Goal: Task Accomplishment & Management: Manage account settings

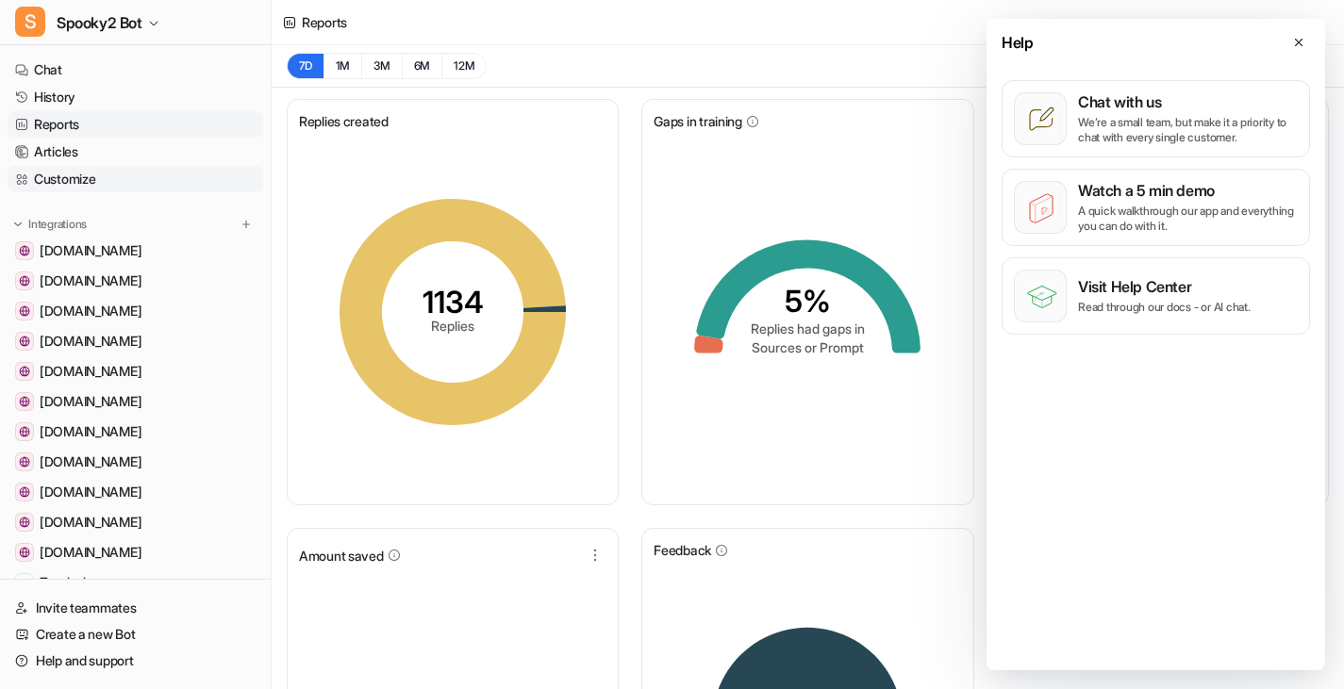
click at [91, 185] on link "Customize" at bounding box center [136, 179] width 256 height 26
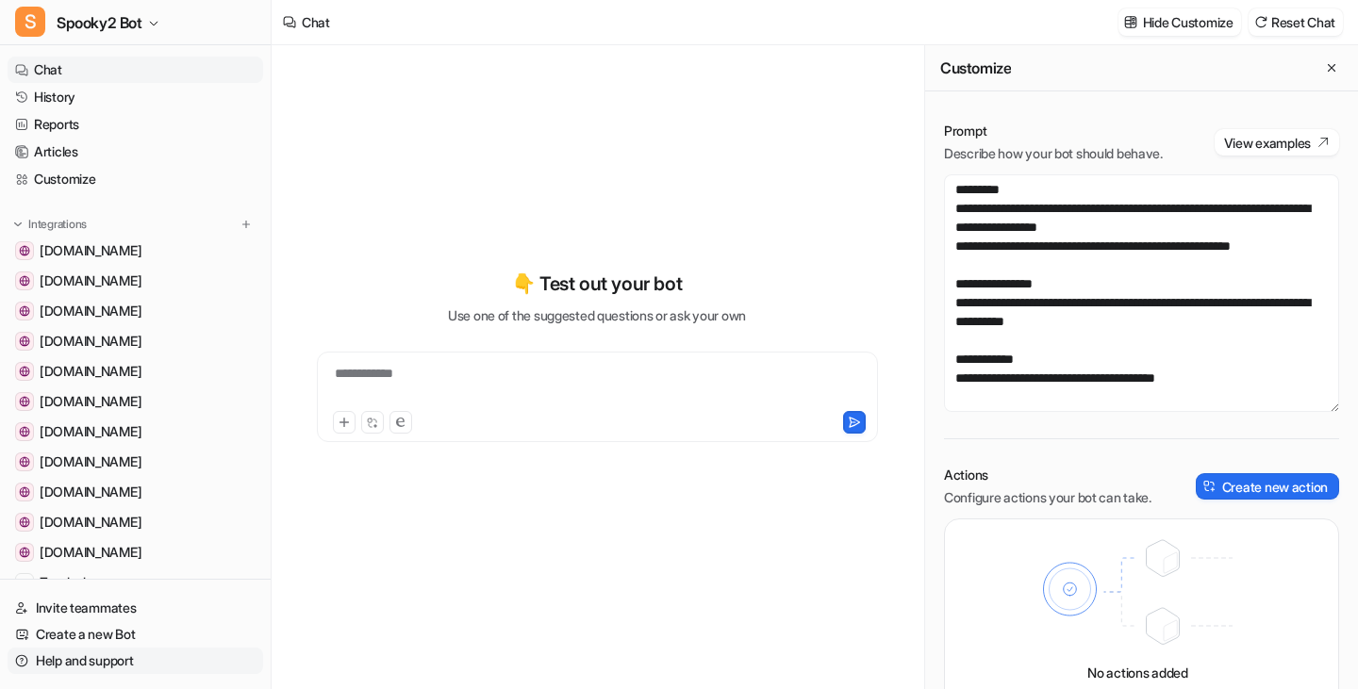
click at [74, 660] on link "Help and support" at bounding box center [136, 661] width 256 height 26
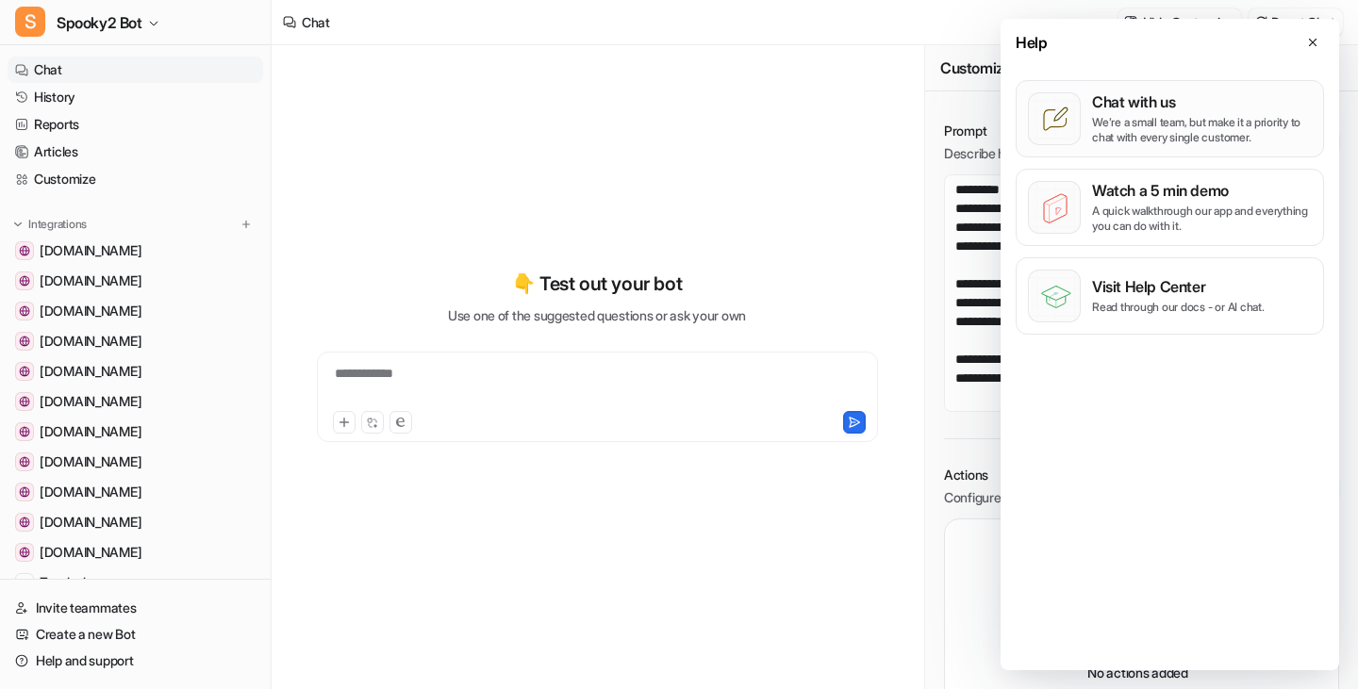
click at [1168, 107] on p "Chat with us" at bounding box center [1202, 101] width 220 height 19
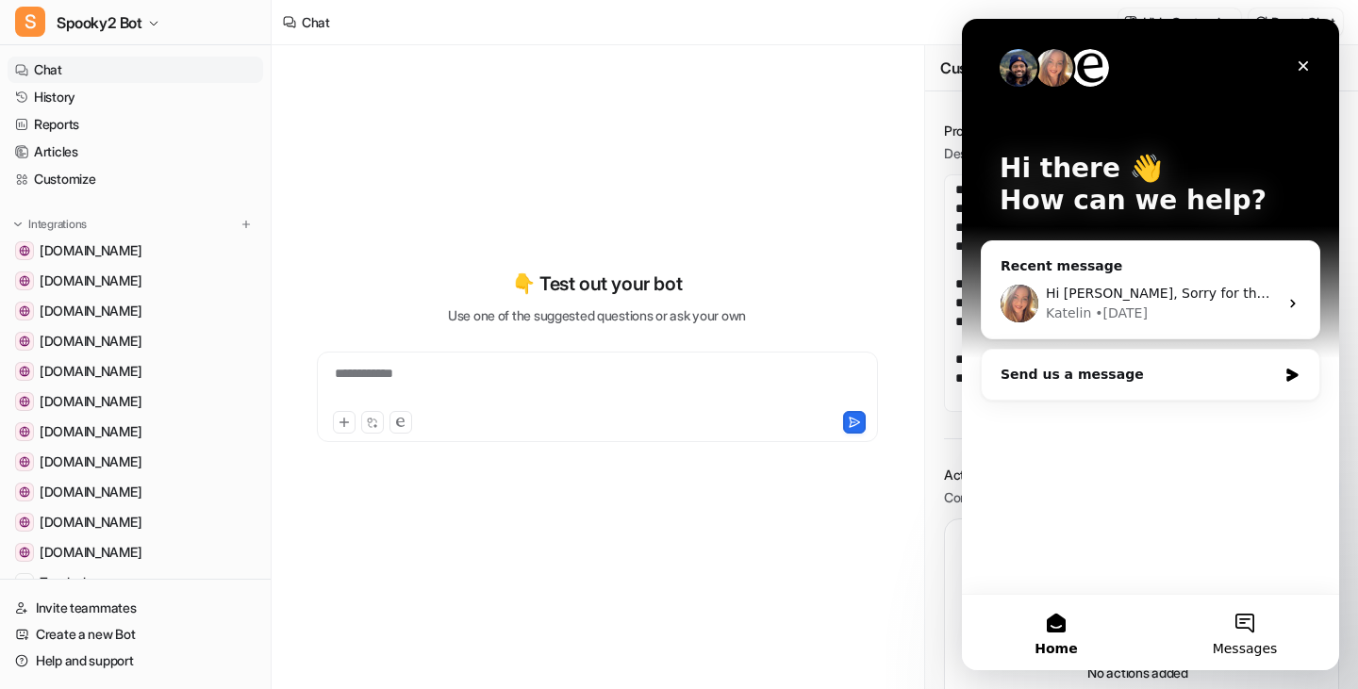
click at [1251, 626] on button "Messages" at bounding box center [1244, 632] width 189 height 75
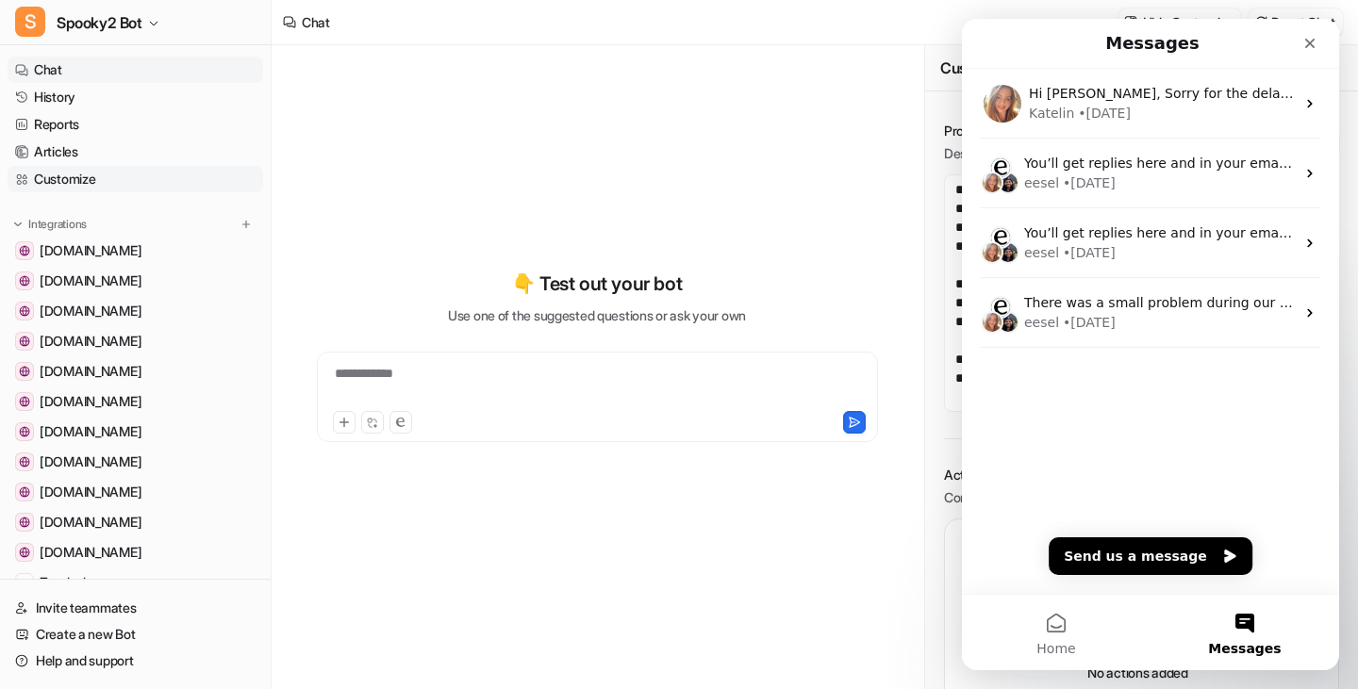
click at [82, 174] on link "Customize" at bounding box center [136, 179] width 256 height 26
click at [1309, 35] on div "Close" at bounding box center [1310, 43] width 34 height 34
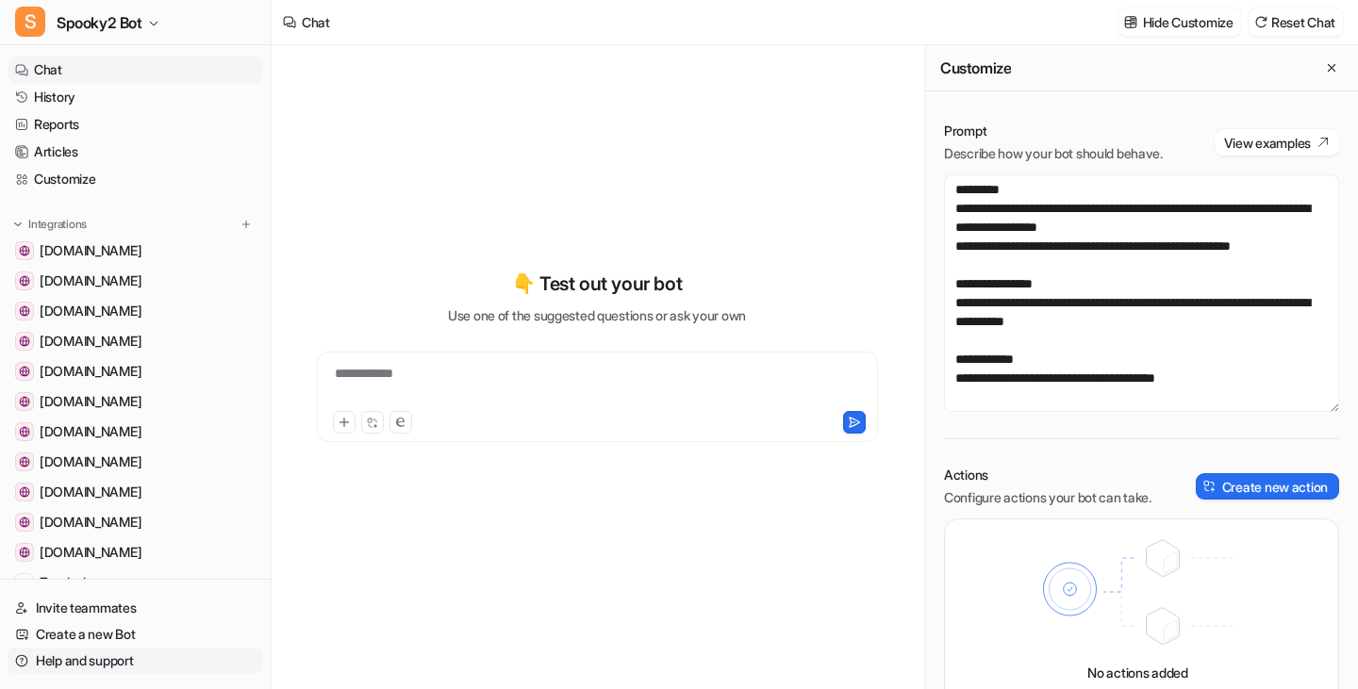
click at [33, 660] on link "Help and support" at bounding box center [136, 661] width 256 height 26
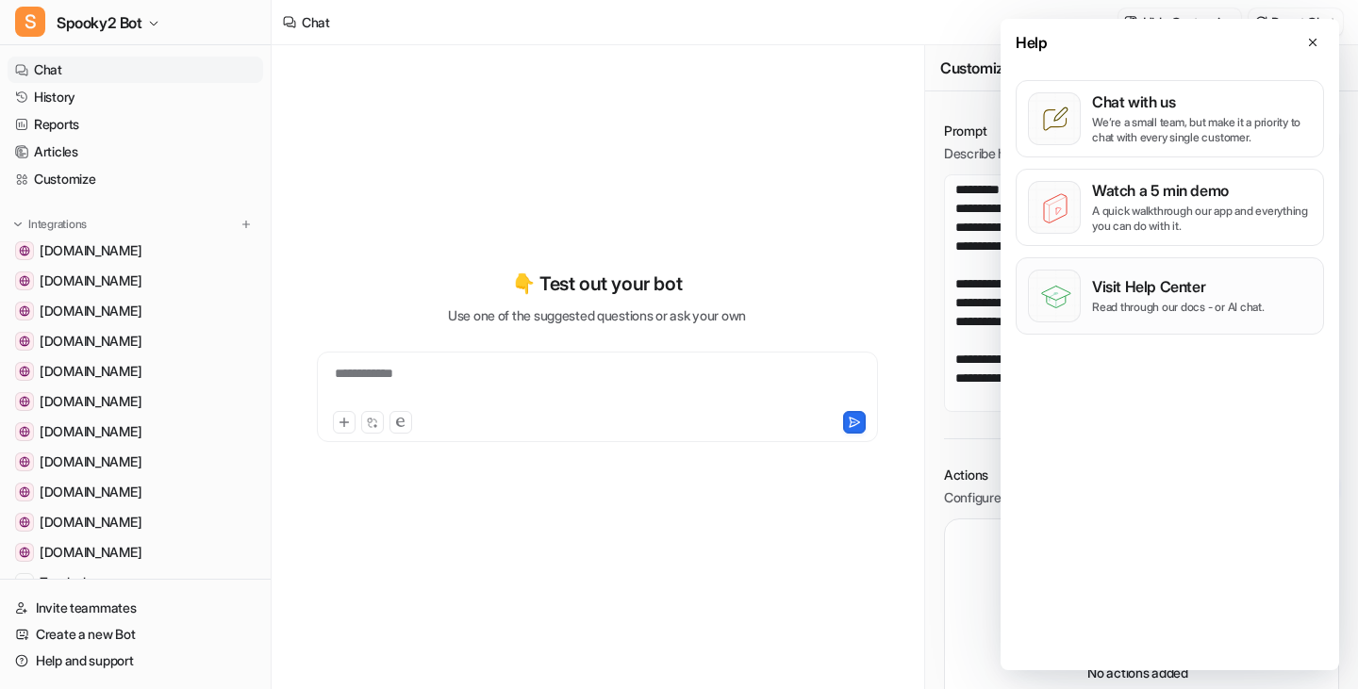
click at [1199, 293] on p "Visit Help Center" at bounding box center [1178, 286] width 173 height 19
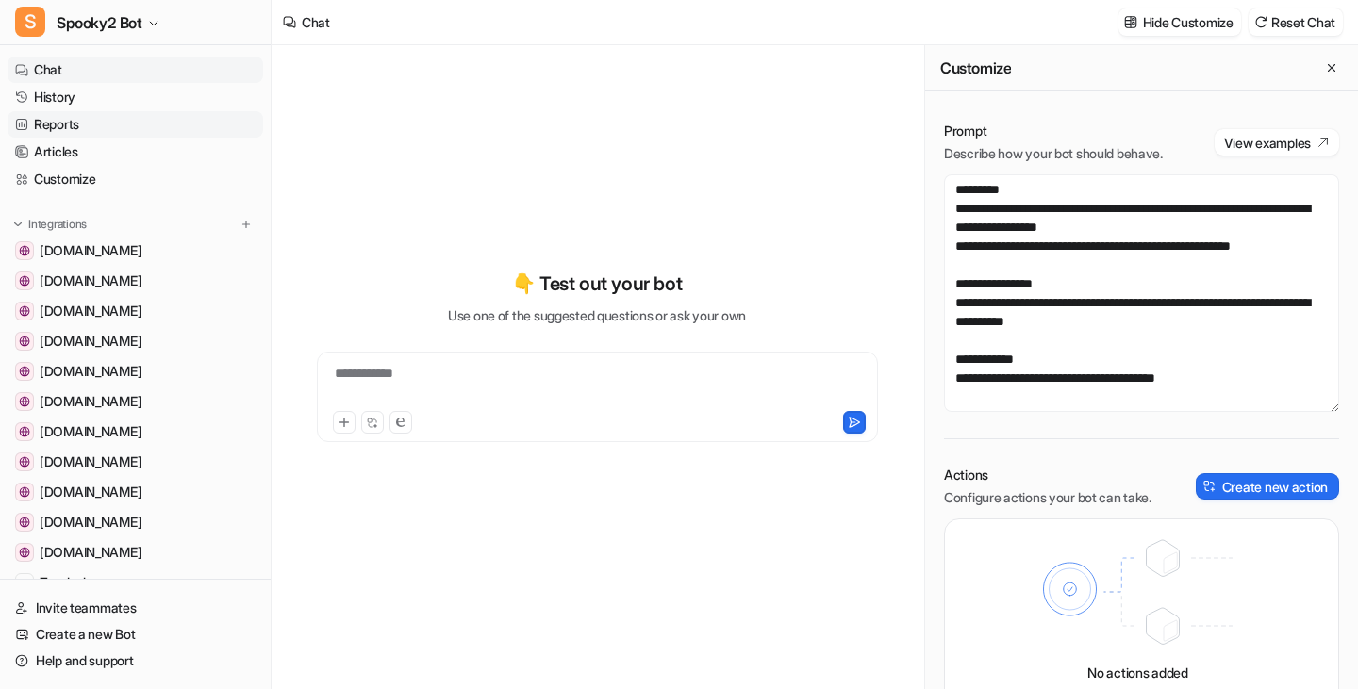
click at [62, 126] on link "Reports" at bounding box center [136, 124] width 256 height 26
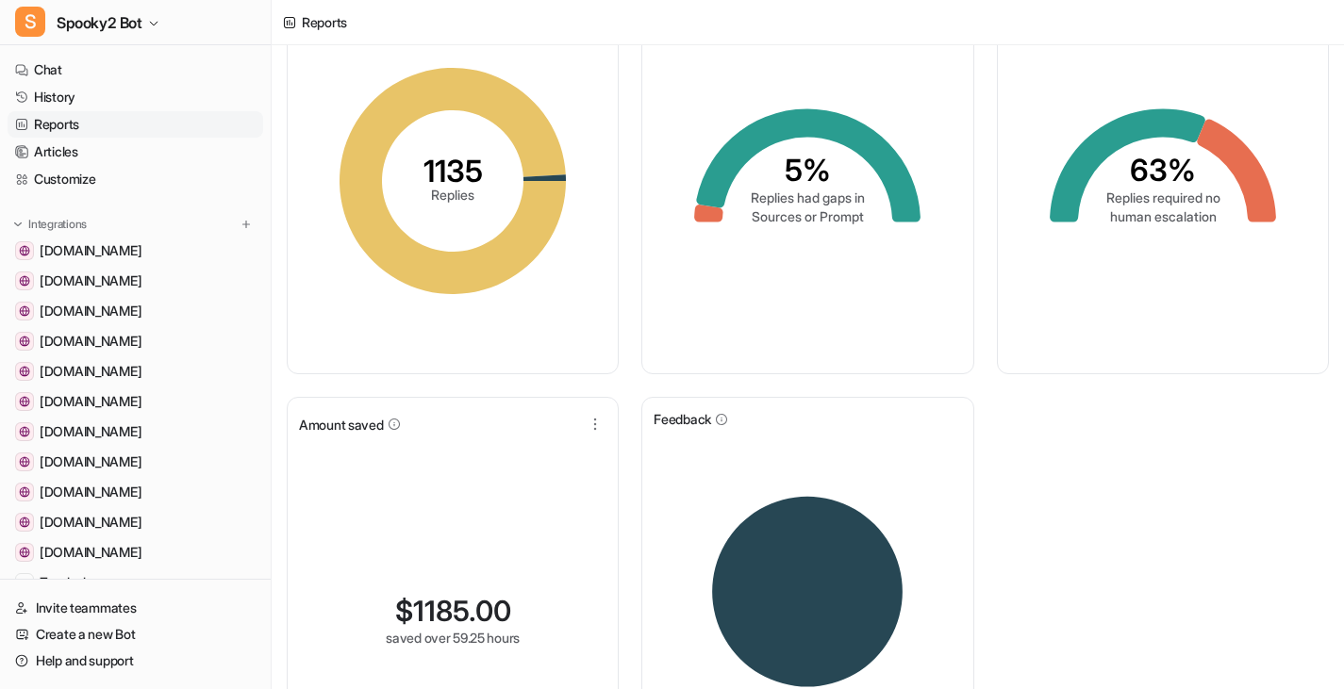
scroll to position [267, 0]
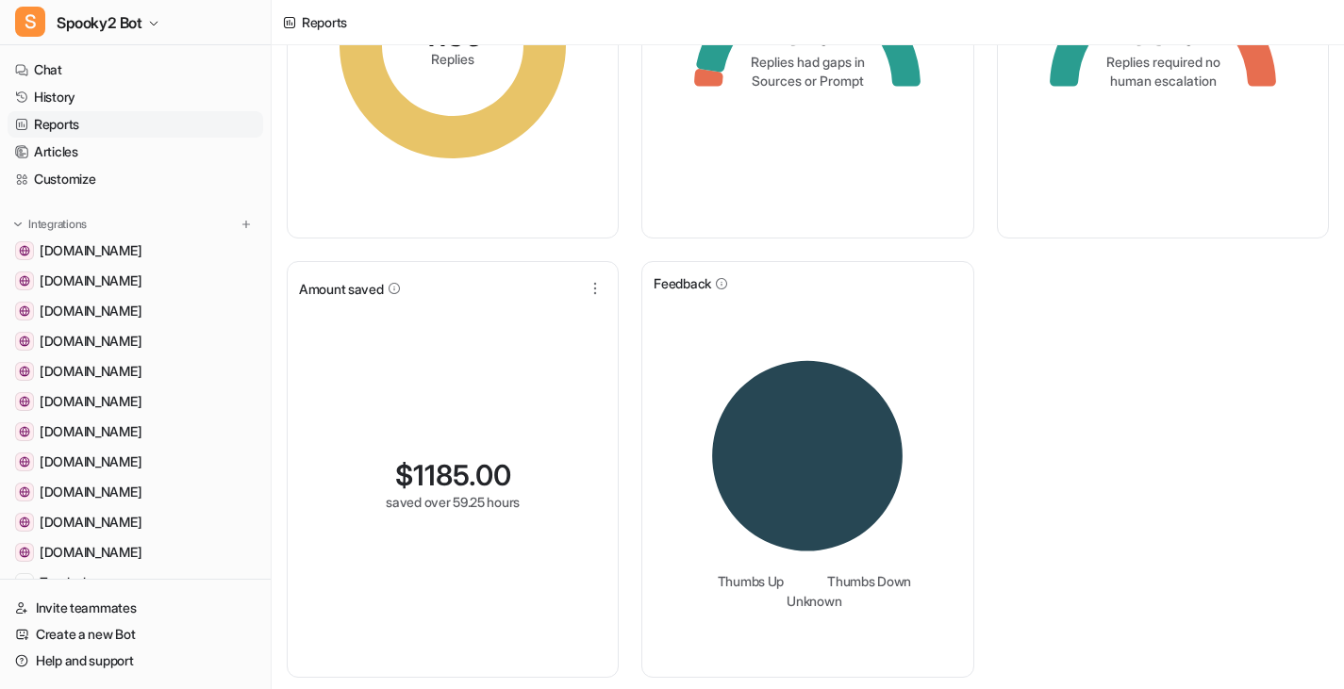
click at [460, 468] on span "1185.00" at bounding box center [462, 475] width 98 height 34
drag, startPoint x: 378, startPoint y: 479, endPoint x: 518, endPoint y: 495, distance: 140.5
click at [518, 226] on div "$ 1185.00 saved over 59.25 hours" at bounding box center [452, 45] width 307 height 362
click at [514, 226] on div "$ 1185.00 saved over 59.25 hours" at bounding box center [452, 45] width 307 height 362
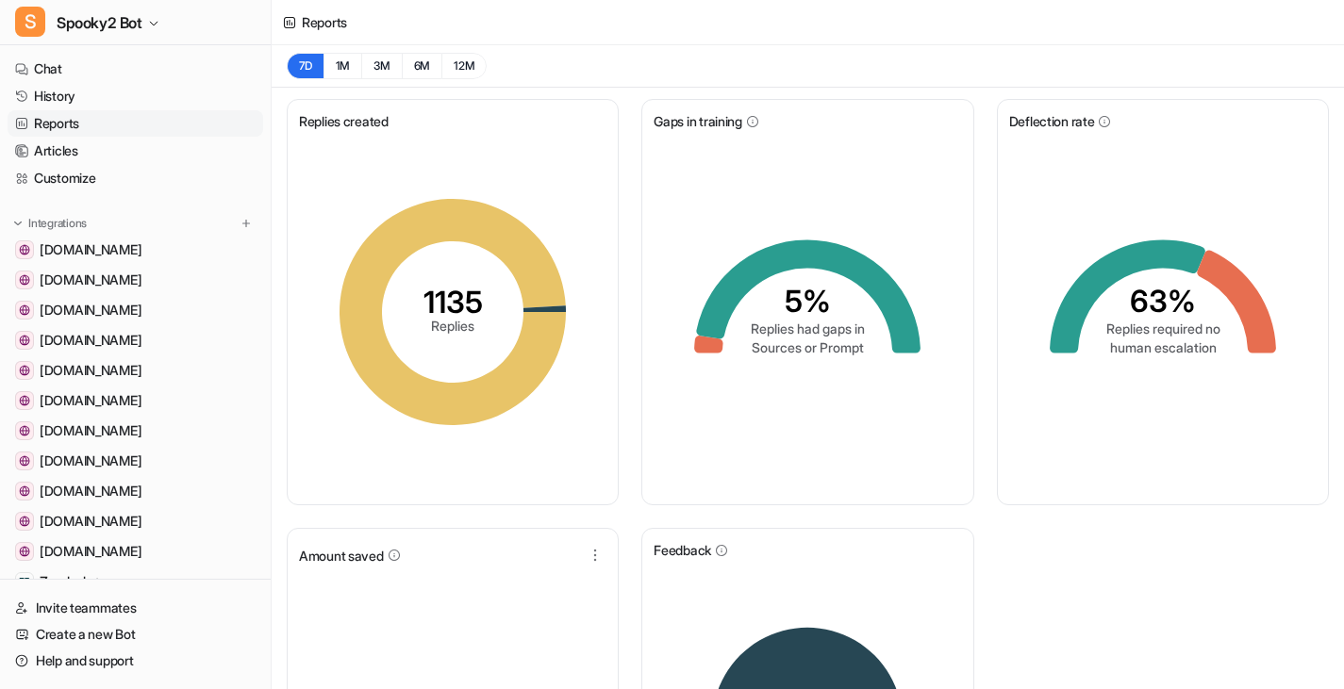
scroll to position [0, 0]
click at [125, 20] on span "Spooky2 Bot" at bounding box center [100, 22] width 86 height 26
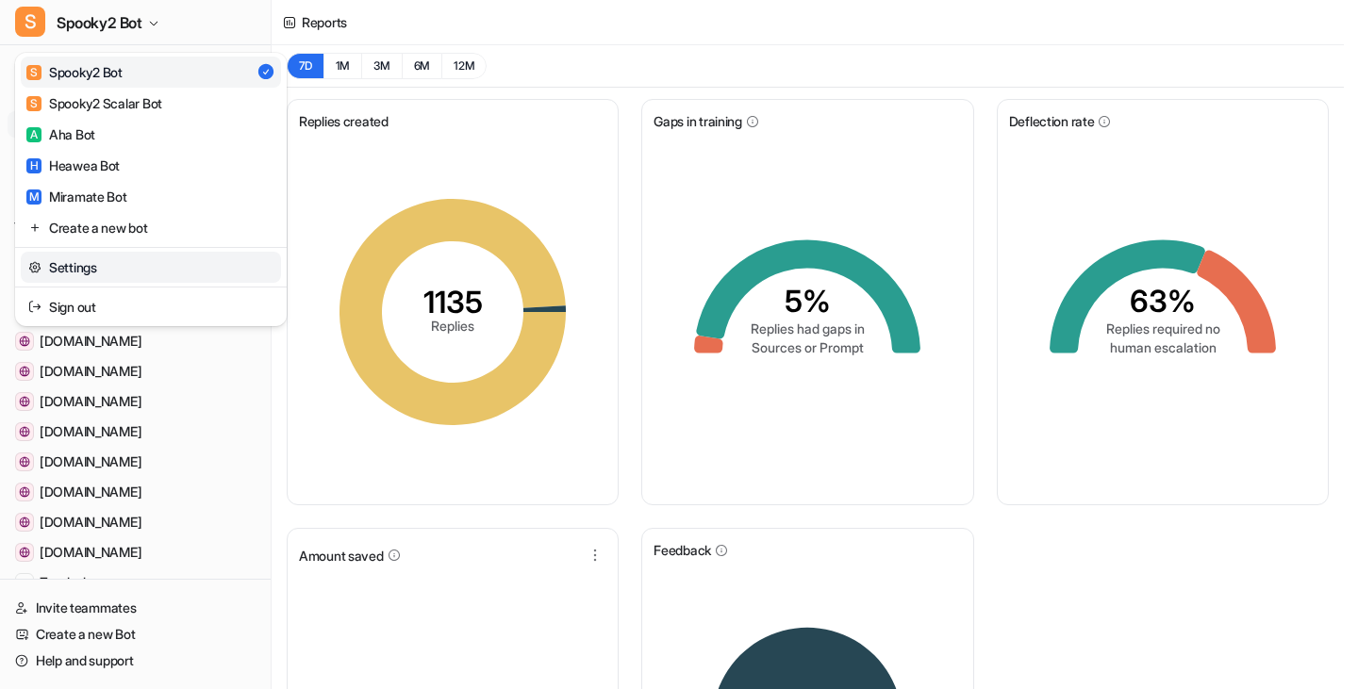
click at [81, 264] on link "Settings" at bounding box center [151, 267] width 260 height 31
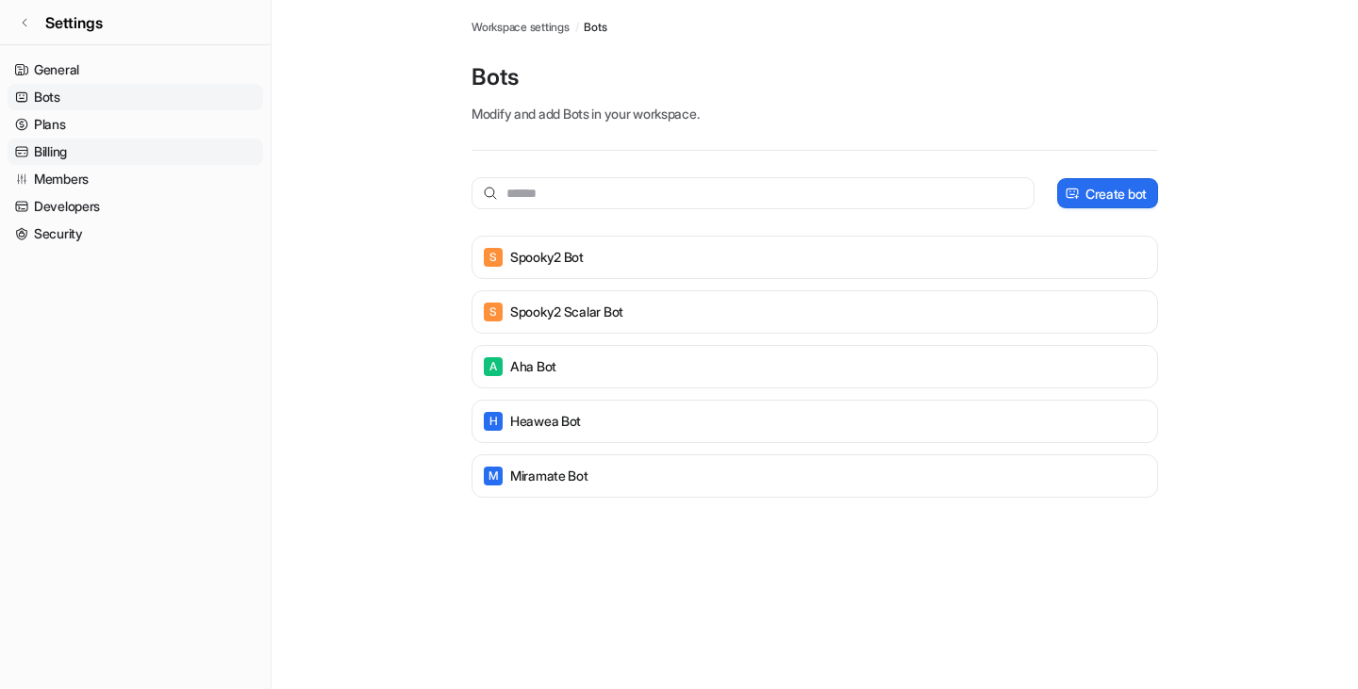
click at [54, 153] on link "Billing" at bounding box center [136, 152] width 256 height 26
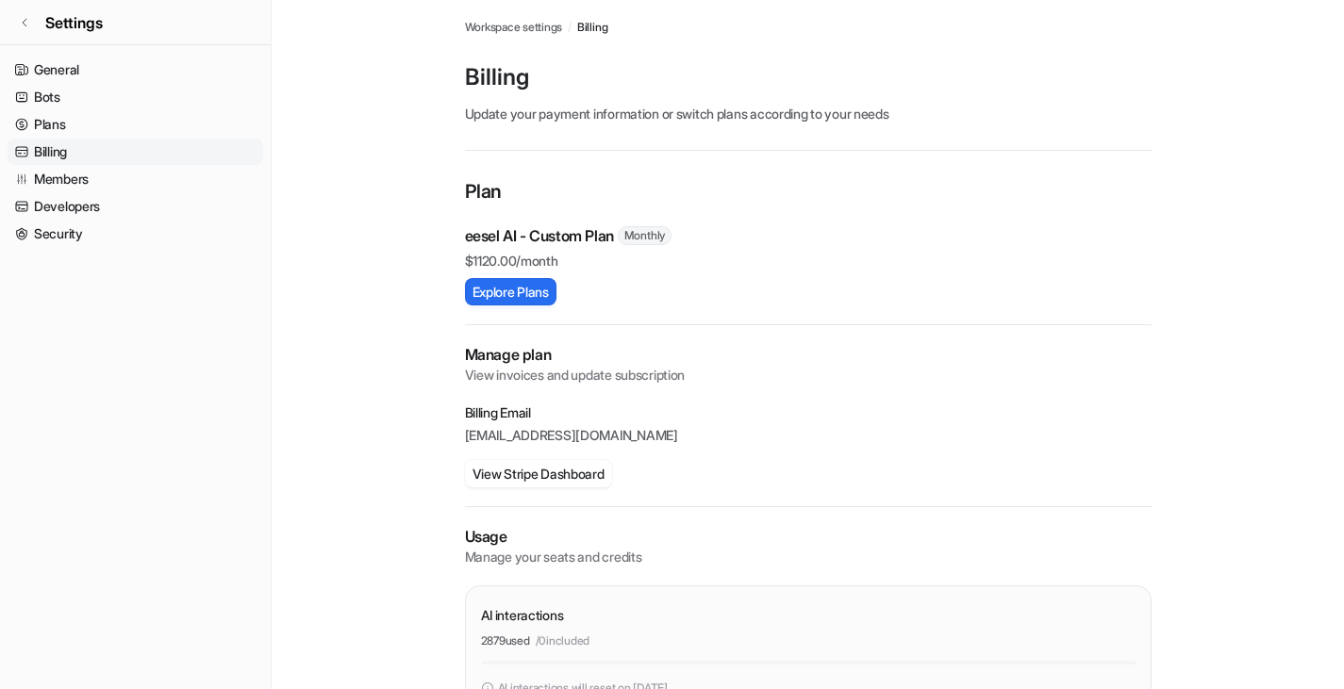
scroll to position [182, 0]
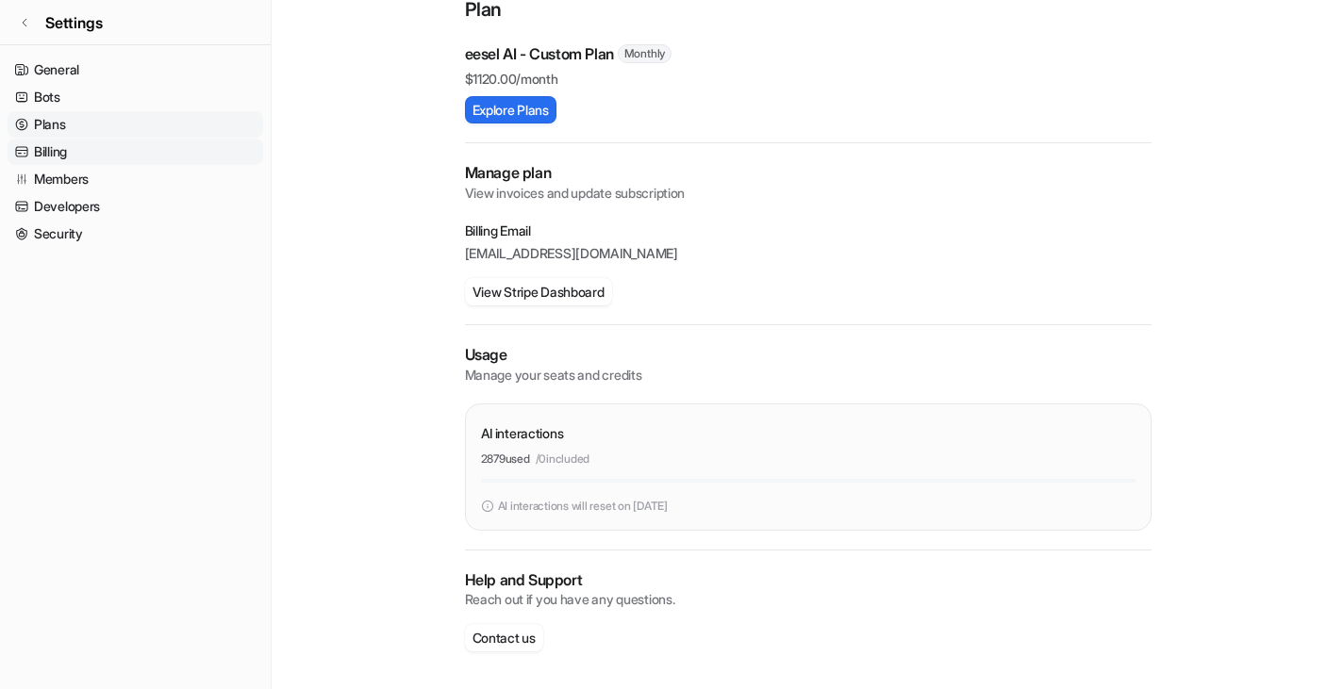
click at [58, 126] on link "Plans" at bounding box center [136, 124] width 256 height 26
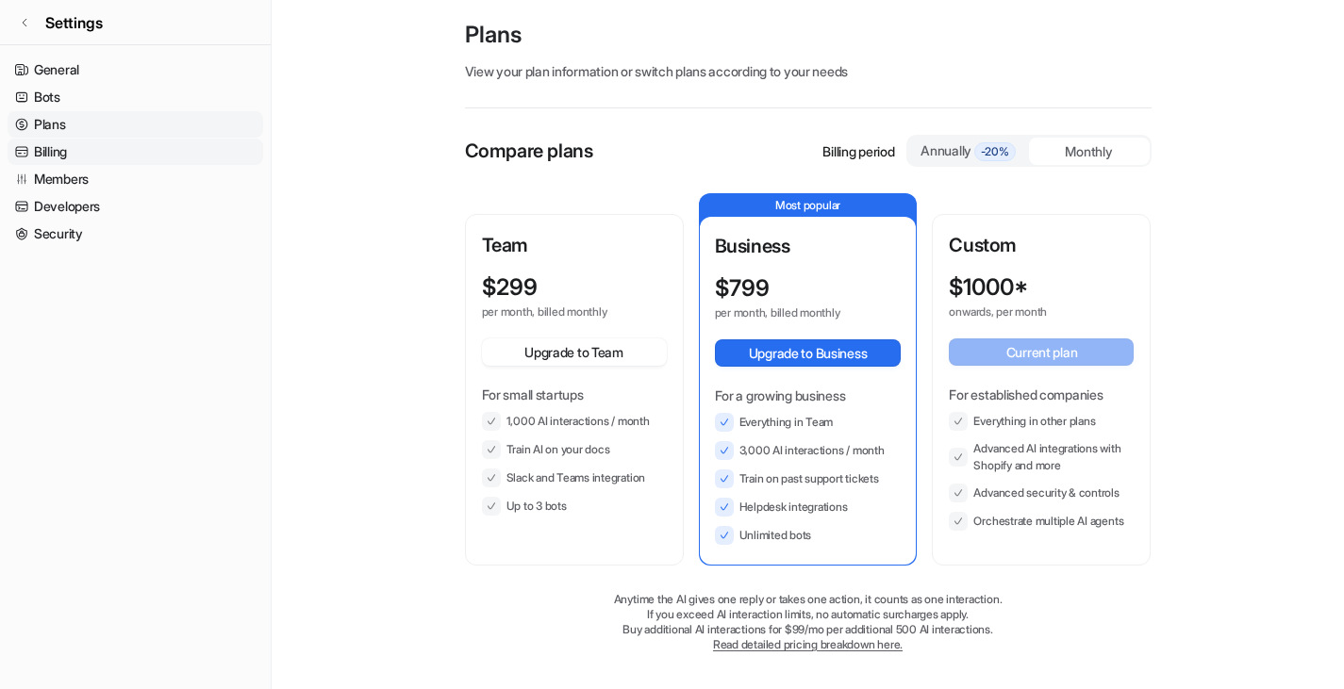
click at [63, 156] on link "Billing" at bounding box center [136, 152] width 256 height 26
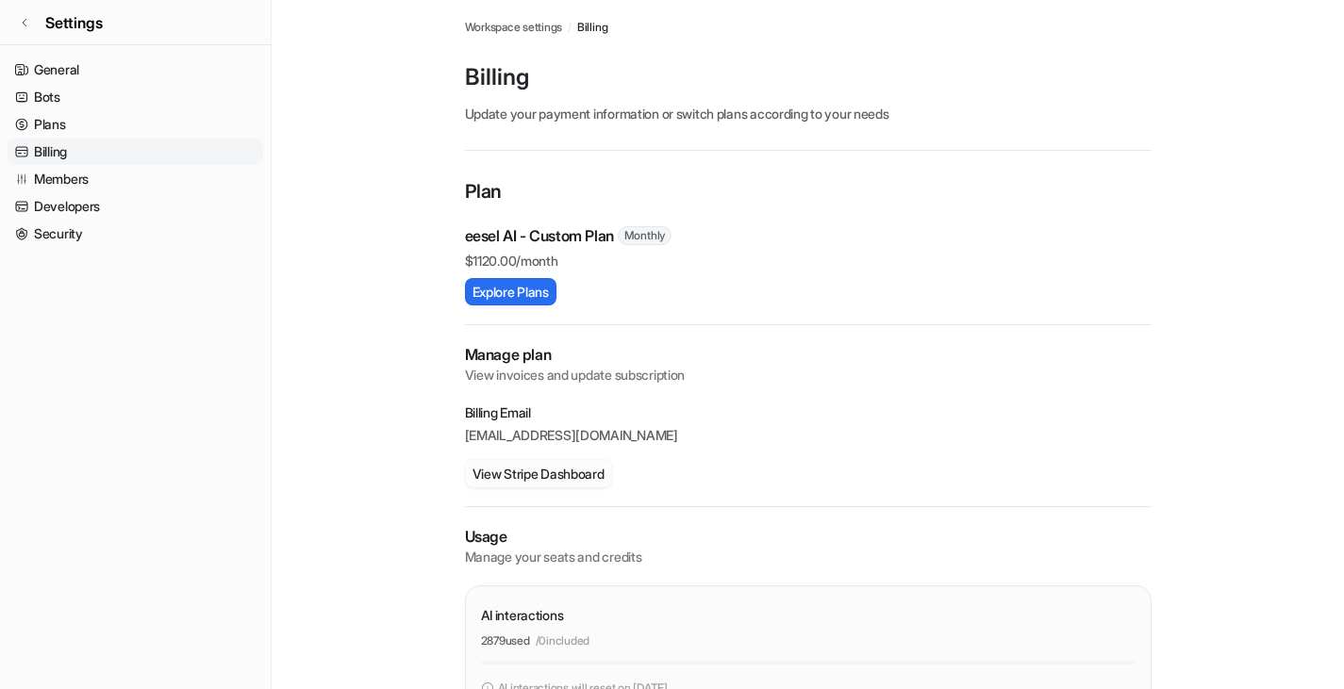
click at [553, 471] on button "View Stripe Dashboard" at bounding box center [538, 473] width 147 height 27
